Goal: Task Accomplishment & Management: Manage account settings

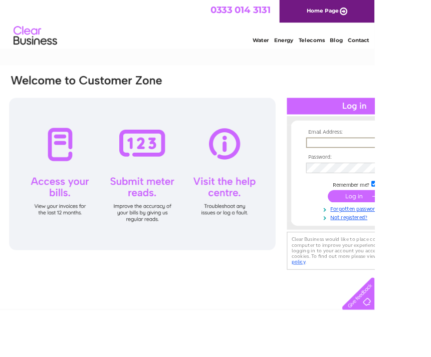
type input "hlssloan@yahoo.co.uk"
click at [408, 226] on input "submit" at bounding box center [408, 226] width 62 height 14
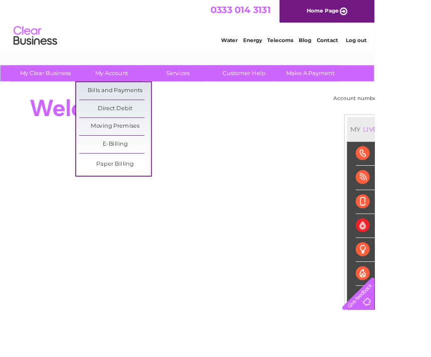
click at [159, 104] on link "Bills and Payments" at bounding box center [132, 105] width 83 height 20
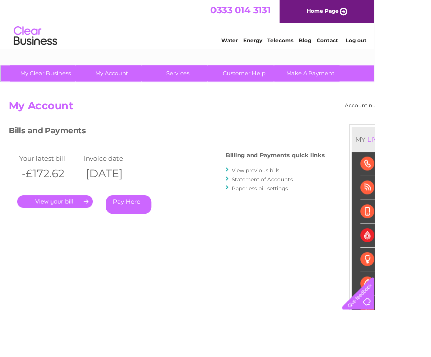
click at [86, 232] on link "." at bounding box center [63, 232] width 87 height 15
click at [296, 183] on div "Billing and Payments quick links View previous bills Statement of Accounts Pape…" at bounding box center [316, 199] width 114 height 66
click at [295, 187] on div "Billing and Payments quick links View previous bills Statement of Accounts Pape…" at bounding box center [316, 199] width 114 height 66
click at [289, 192] on link "View previous bills" at bounding box center [293, 196] width 55 height 8
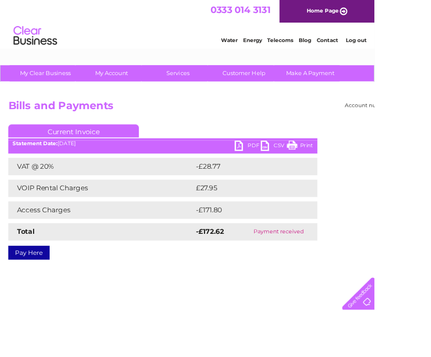
click at [279, 164] on link "PDF" at bounding box center [285, 169] width 30 height 15
